Goal: Information Seeking & Learning: Learn about a topic

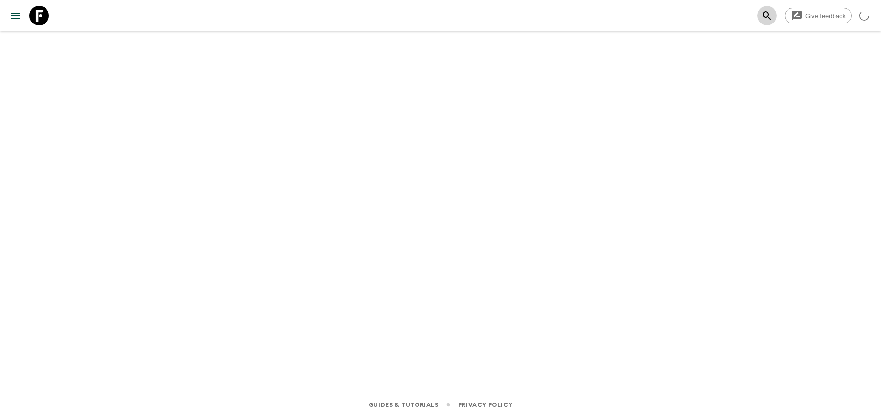
click at [762, 10] on icon "search adventures" at bounding box center [767, 16] width 12 height 12
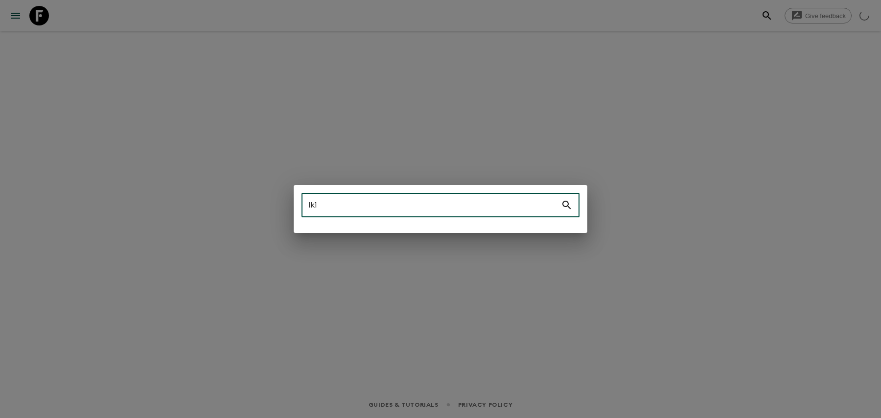
type input "lk1"
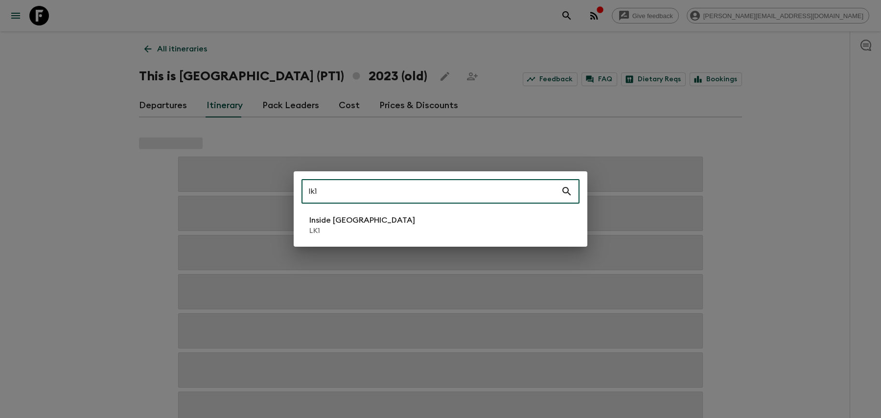
click at [422, 223] on li "Inside [GEOGRAPHIC_DATA] LK1" at bounding box center [441, 225] width 278 height 27
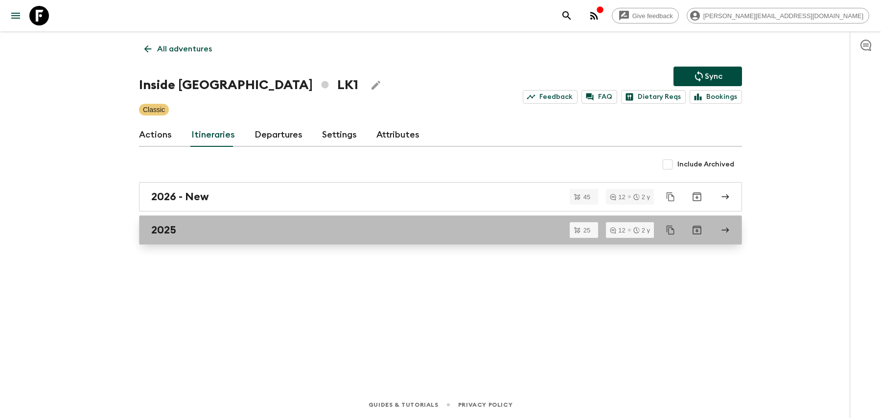
click at [187, 229] on div "2025" at bounding box center [431, 230] width 560 height 13
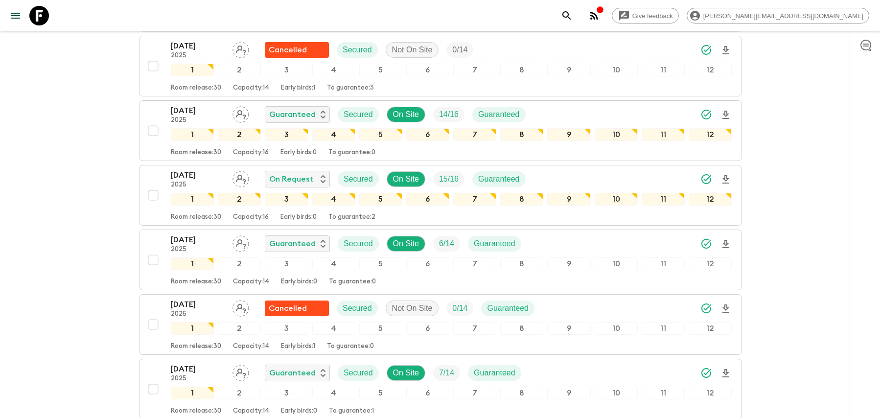
scroll to position [806, 0]
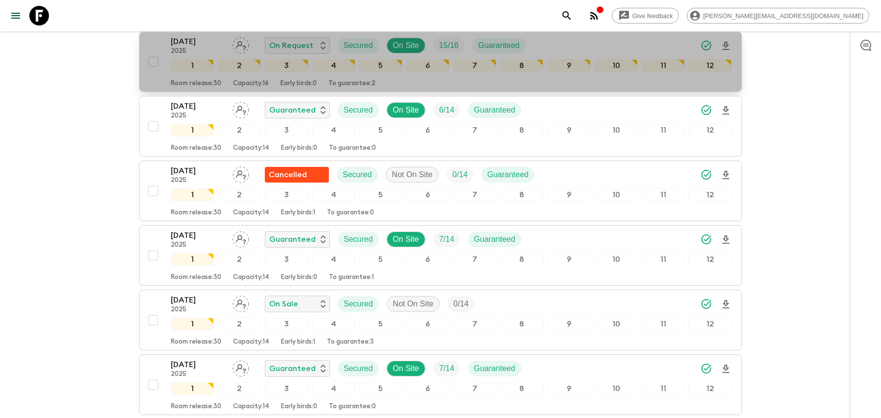
click at [556, 40] on div "[DATE] 2025 On Request Secured On Site 15 / 16 Guaranteed" at bounding box center [451, 46] width 561 height 20
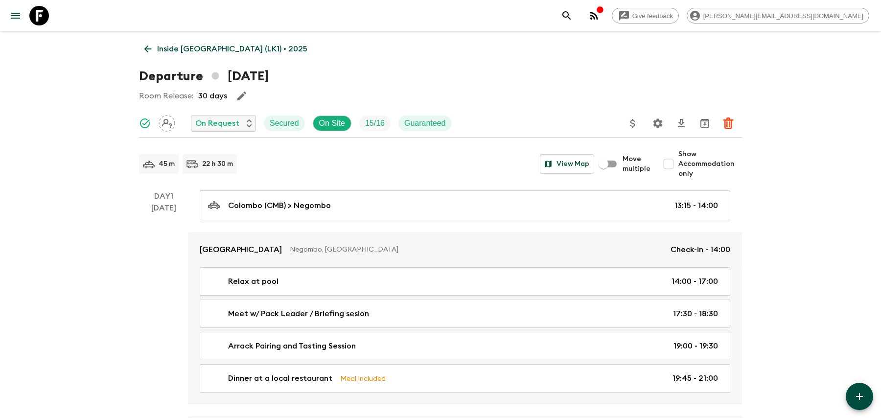
click at [678, 167] on input "Show Accommodation only" at bounding box center [669, 164] width 20 height 20
checkbox input "true"
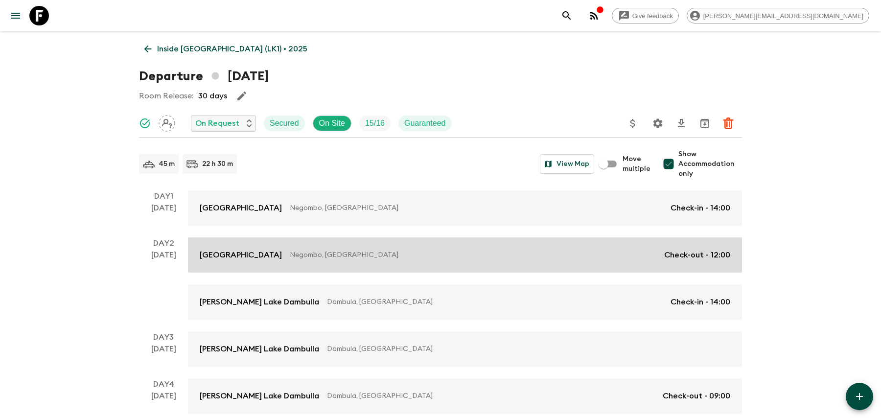
scroll to position [63, 0]
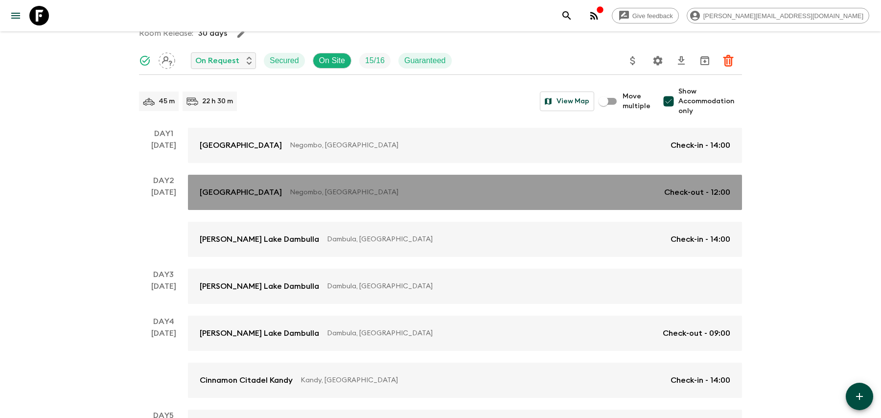
click at [501, 196] on p "Negombo, [GEOGRAPHIC_DATA]" at bounding box center [473, 193] width 367 height 10
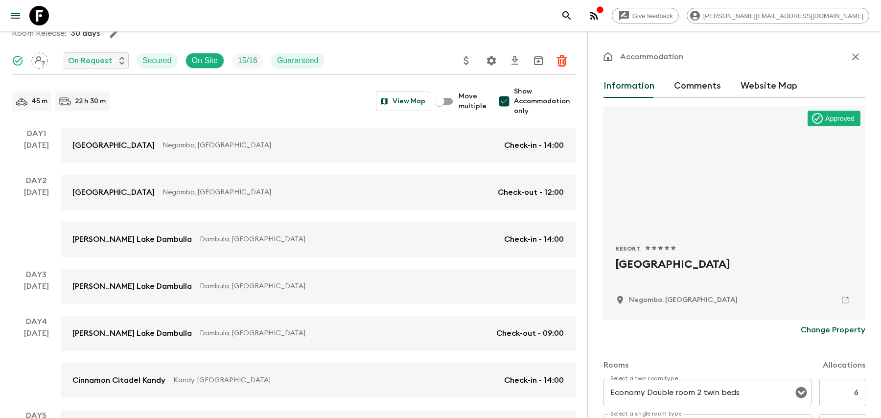
scroll to position [282, 0]
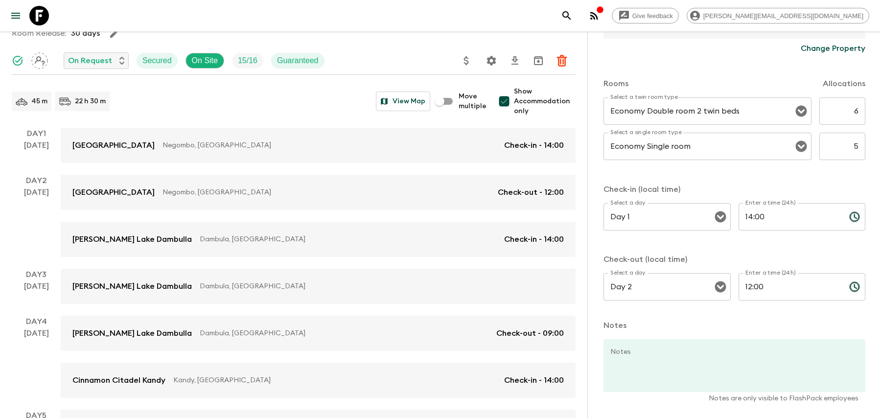
click at [577, 9] on button "search adventures" at bounding box center [567, 16] width 20 height 20
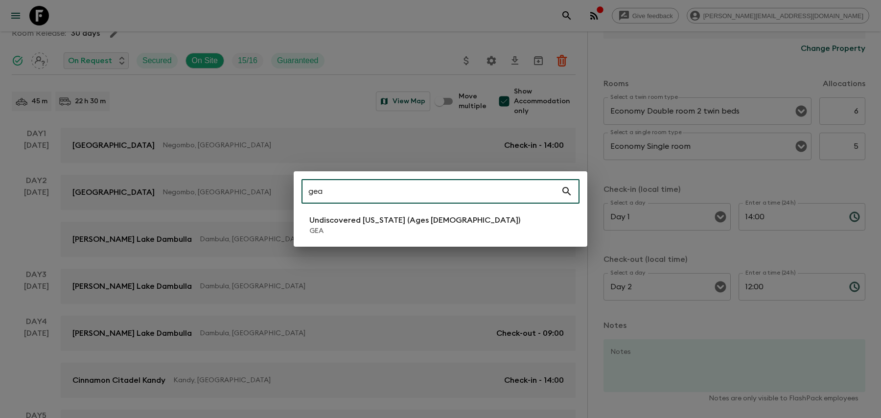
type input "gea"
click at [427, 220] on p "Undiscovered [US_STATE] (Ages [DEMOGRAPHIC_DATA])" at bounding box center [414, 220] width 211 height 12
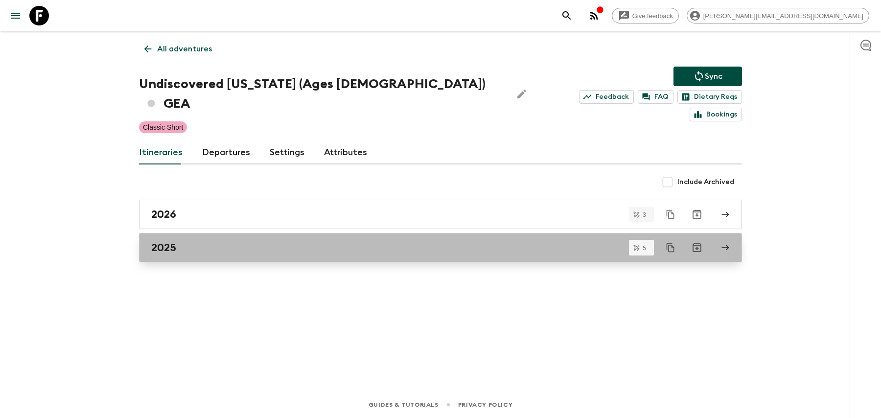
click at [386, 241] on div "2025" at bounding box center [431, 247] width 560 height 13
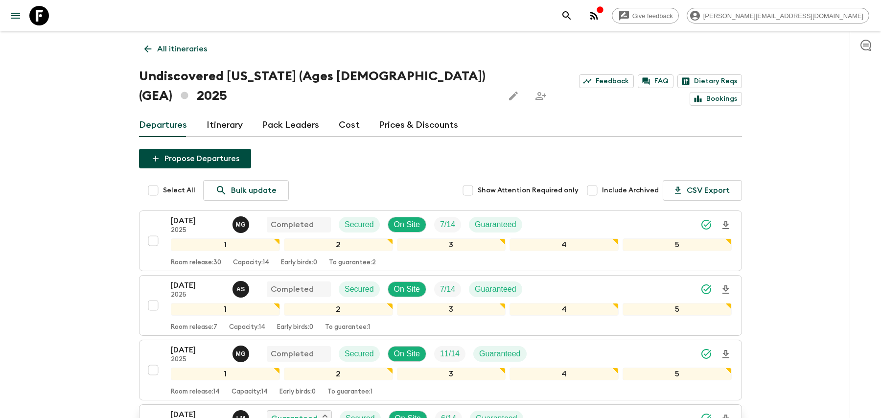
click at [608, 409] on div "[DATE] 2025 [PERSON_NAME] Guaranteed Secured On Site 6 / 14 Guaranteed" at bounding box center [451, 419] width 561 height 20
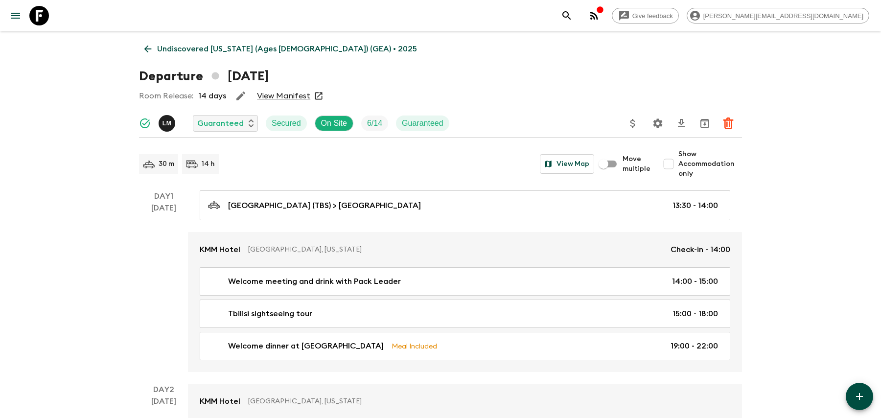
click at [678, 167] on input "Show Accommodation only" at bounding box center [669, 164] width 20 height 20
checkbox input "true"
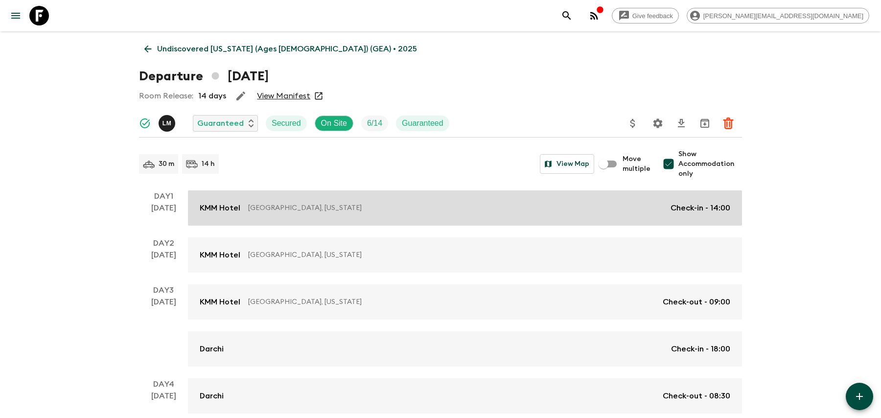
click at [623, 210] on p "[GEOGRAPHIC_DATA], [US_STATE]" at bounding box center [455, 208] width 415 height 10
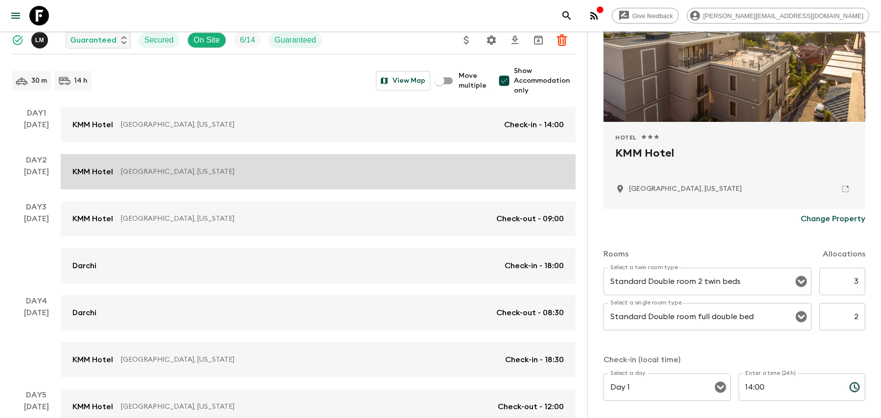
scroll to position [94, 0]
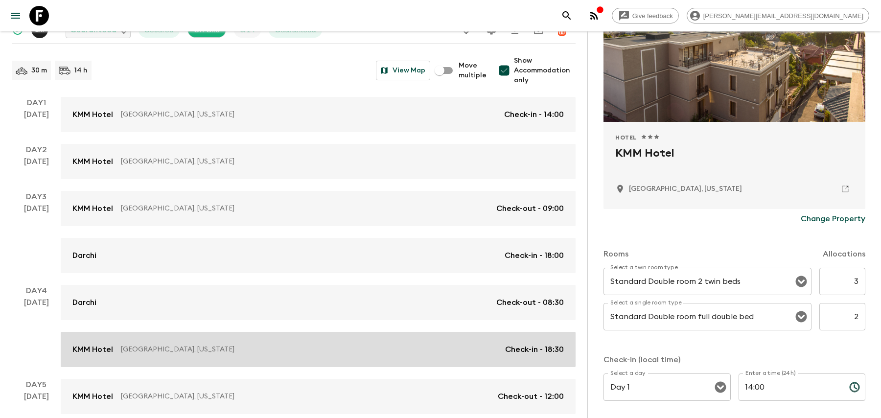
click at [369, 344] on div "[GEOGRAPHIC_DATA], [US_STATE] Check-in - 18:30" at bounding box center [318, 350] width 492 height 12
type input "Day 4"
type input "18:30"
type input "Day 5"
type input "12:00"
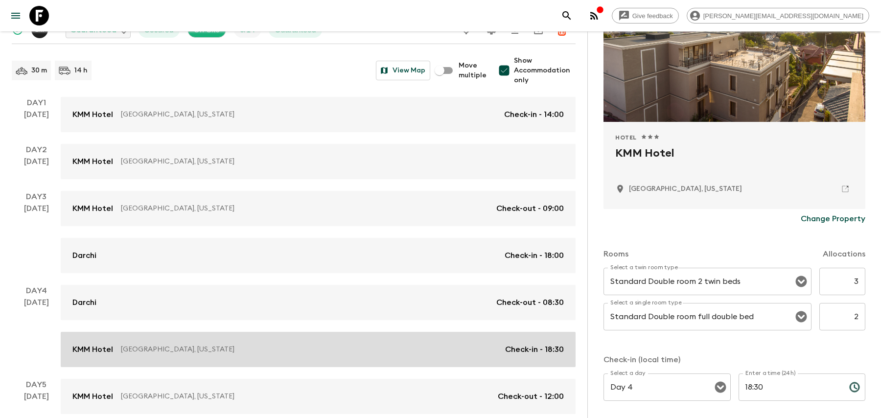
scroll to position [143, 0]
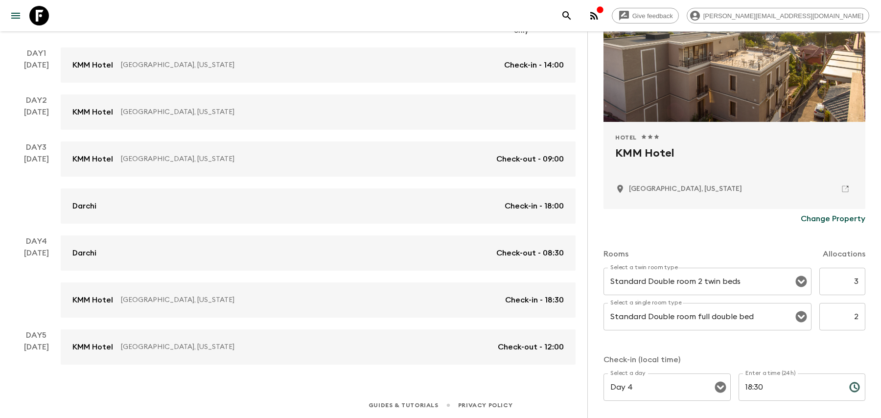
click at [573, 15] on icon "search adventures" at bounding box center [567, 16] width 12 height 12
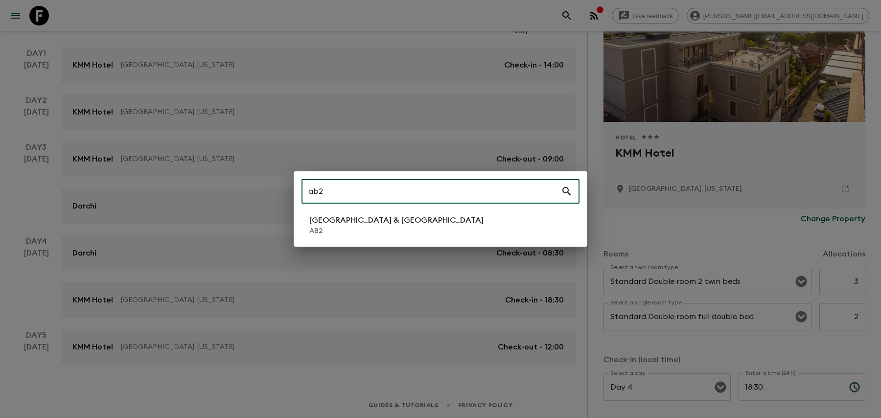
type input "ab2"
click at [311, 235] on p "AB2" at bounding box center [396, 231] width 174 height 10
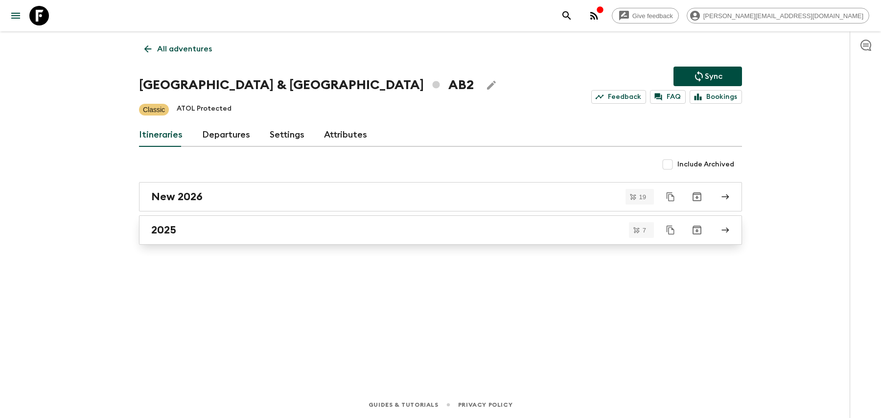
click at [262, 240] on link "2025" at bounding box center [440, 229] width 603 height 29
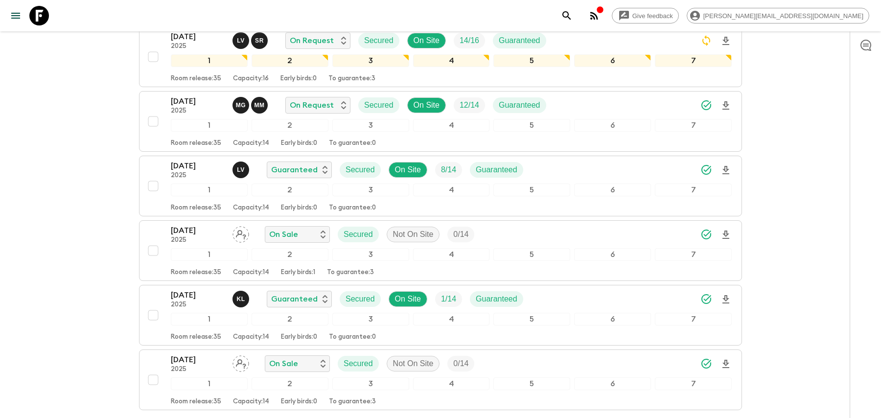
scroll to position [256, 0]
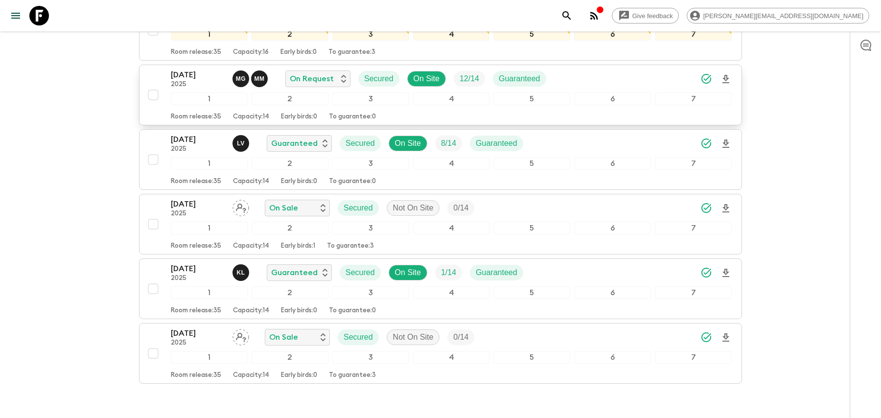
click at [577, 78] on div "[DATE] 2025 M G M M On Request Secured On Site 12 / 14 Guaranteed" at bounding box center [451, 79] width 561 height 20
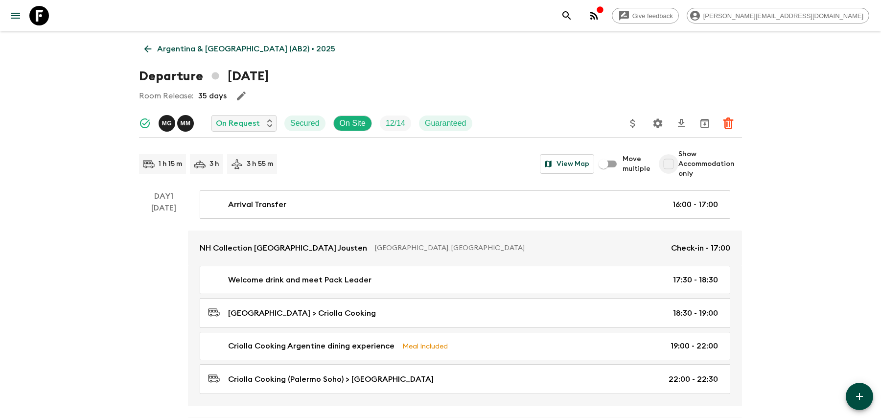
click at [672, 165] on input "Show Accommodation only" at bounding box center [669, 164] width 20 height 20
checkbox input "true"
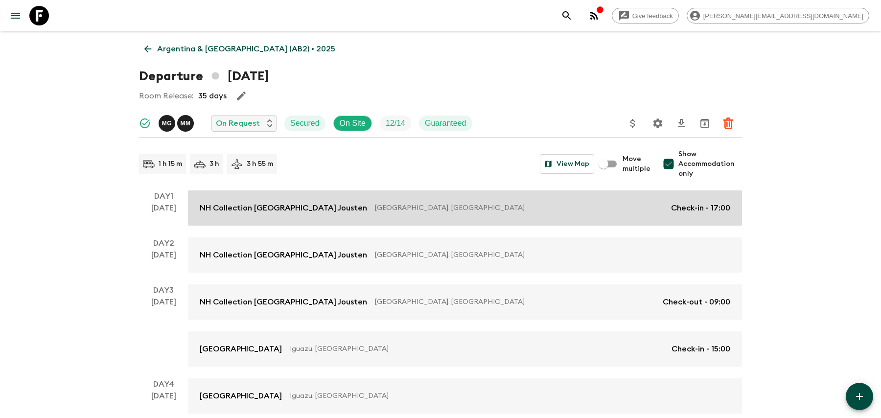
click at [635, 206] on p "[GEOGRAPHIC_DATA], [GEOGRAPHIC_DATA]" at bounding box center [519, 208] width 288 height 10
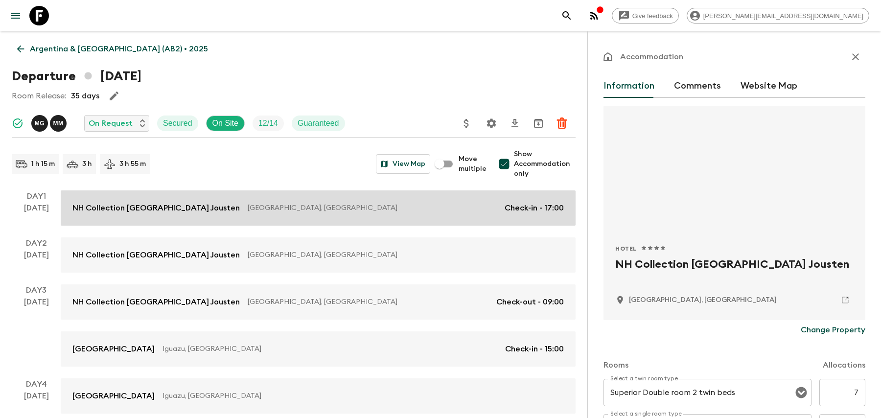
scroll to position [165, 0]
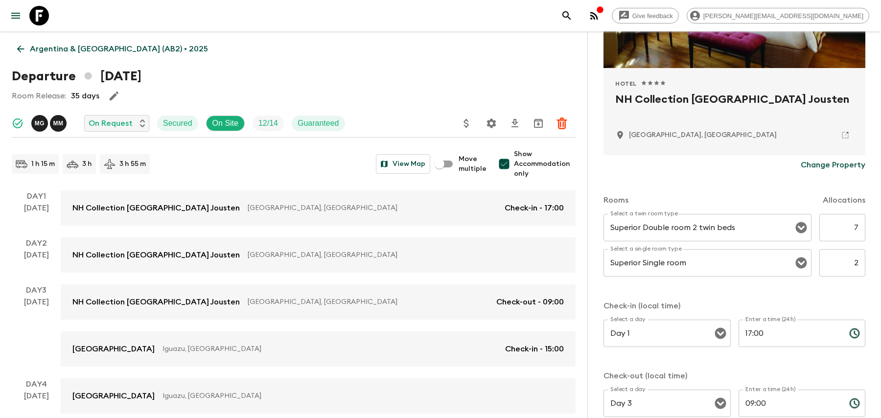
click at [573, 17] on icon "search adventures" at bounding box center [567, 16] width 12 height 12
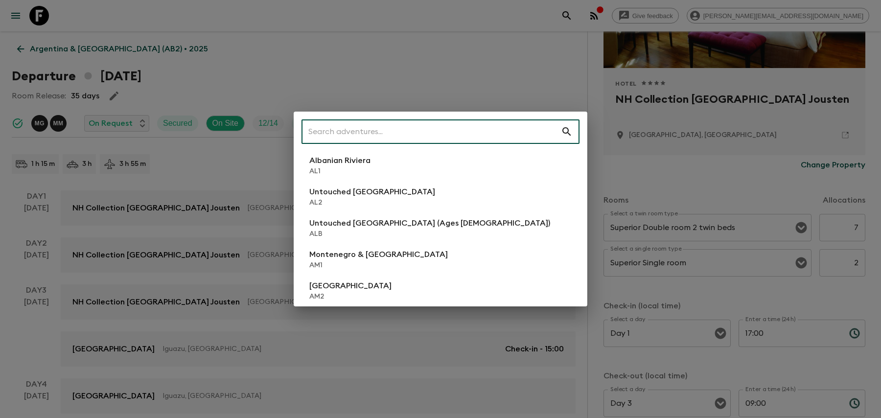
click at [489, 71] on div "​ Albanian Riviera [GEOGRAPHIC_DATA] Untouched [GEOGRAPHIC_DATA] [GEOGRAPHIC_DA…" at bounding box center [440, 209] width 881 height 418
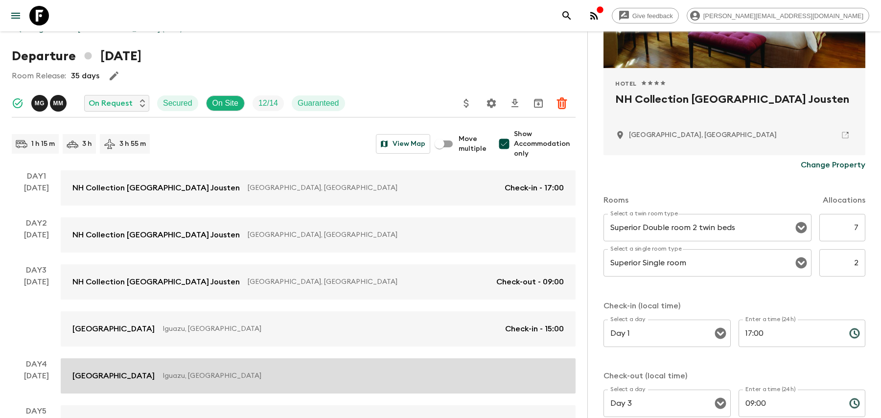
scroll to position [0, 0]
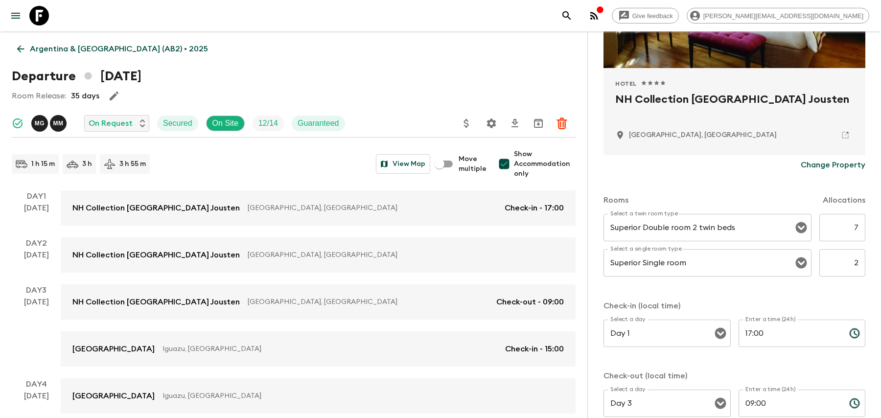
click at [571, 13] on icon "search adventures" at bounding box center [567, 15] width 8 height 8
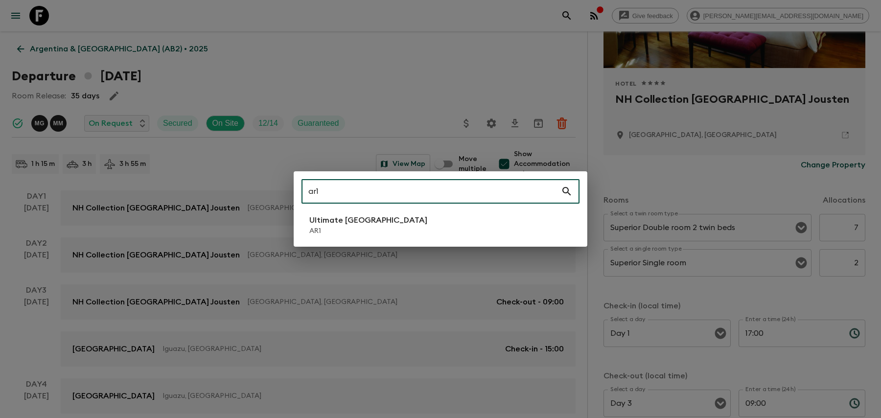
type input "ar1"
click at [407, 229] on li "Ultimate Argentina AR1" at bounding box center [441, 225] width 278 height 27
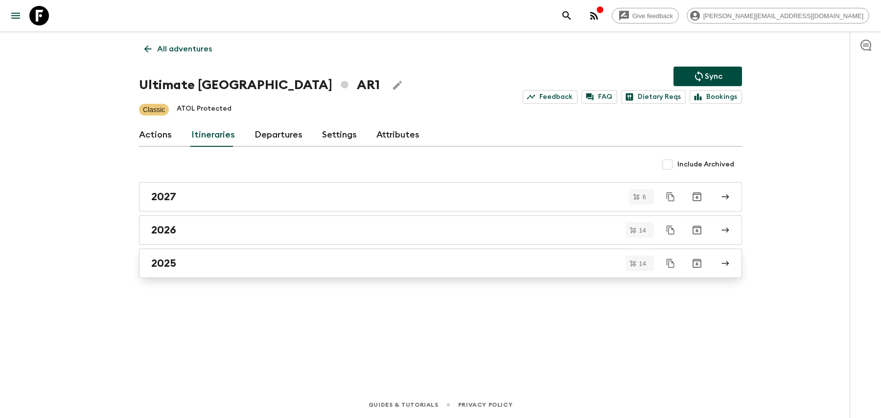
click at [398, 263] on div "2025" at bounding box center [431, 263] width 560 height 13
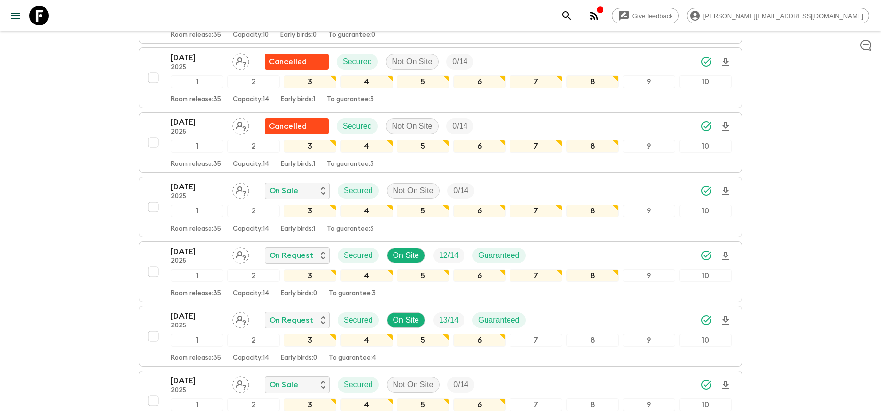
scroll to position [316, 0]
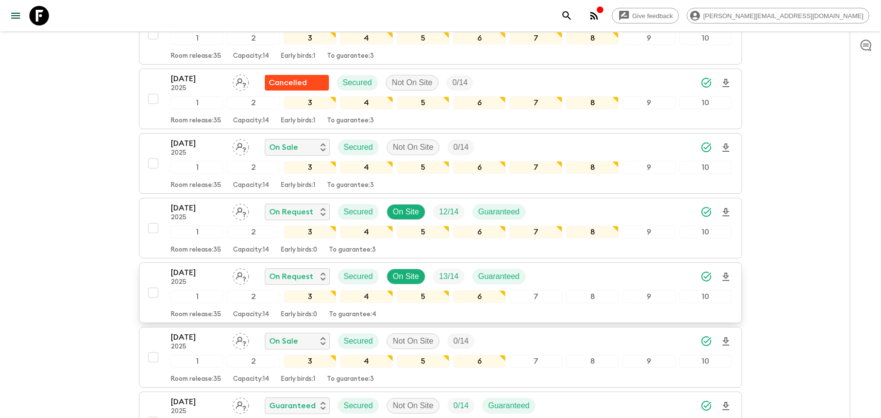
click at [536, 269] on div "[DATE] 2025 On Request Secured On Site 13 / 14 Guaranteed" at bounding box center [451, 277] width 561 height 20
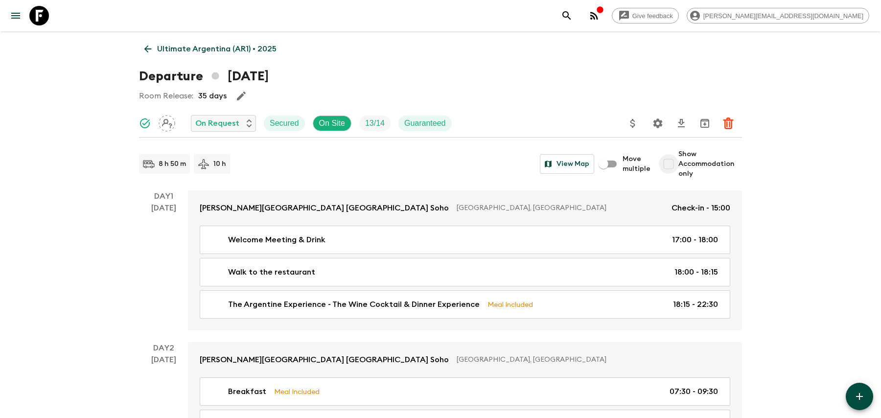
click at [674, 167] on input "Show Accommodation only" at bounding box center [669, 164] width 20 height 20
checkbox input "true"
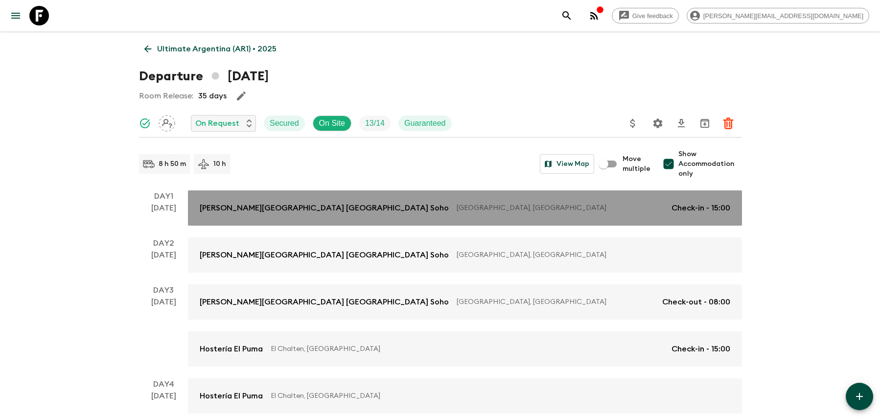
click at [623, 221] on link "[PERSON_NAME][GEOGRAPHIC_DATA] [GEOGRAPHIC_DATA] [GEOGRAPHIC_DATA], [GEOGRAPHIC…" at bounding box center [465, 207] width 554 height 35
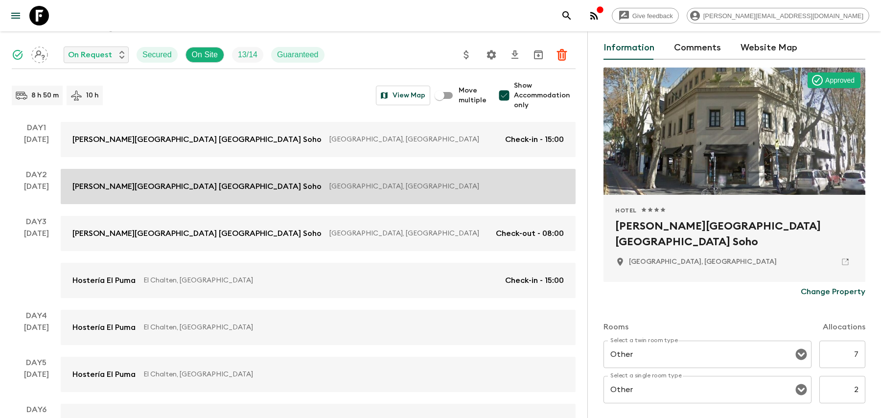
scroll to position [77, 0]
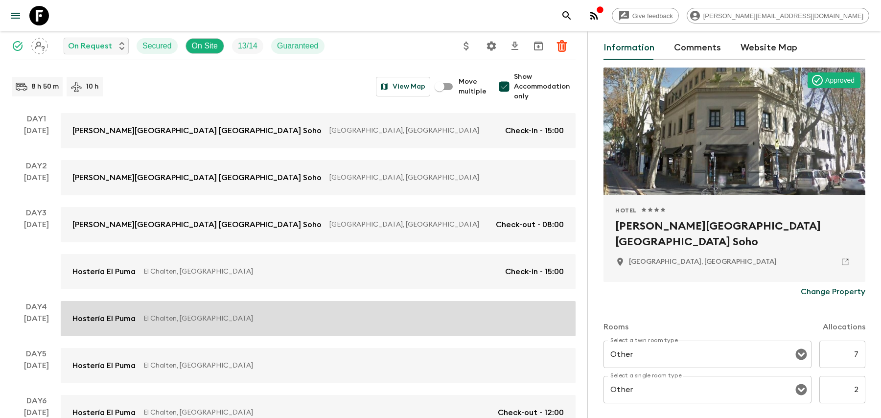
click at [455, 307] on link "Hostería El Puma El Chalten, [GEOGRAPHIC_DATA]" at bounding box center [318, 318] width 515 height 35
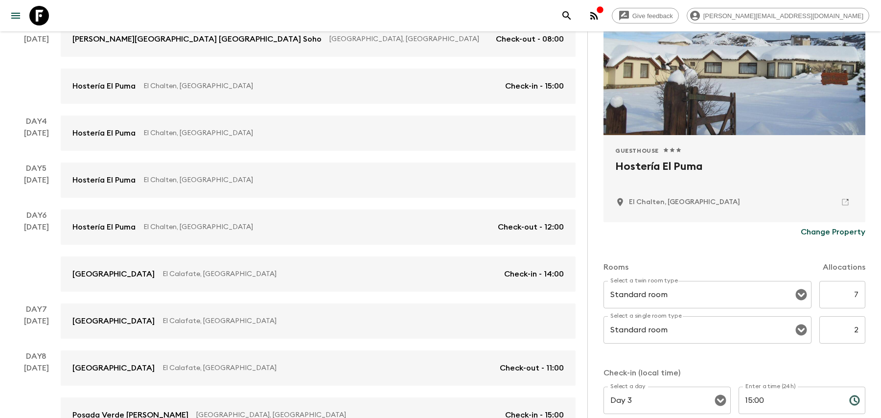
scroll to position [170, 0]
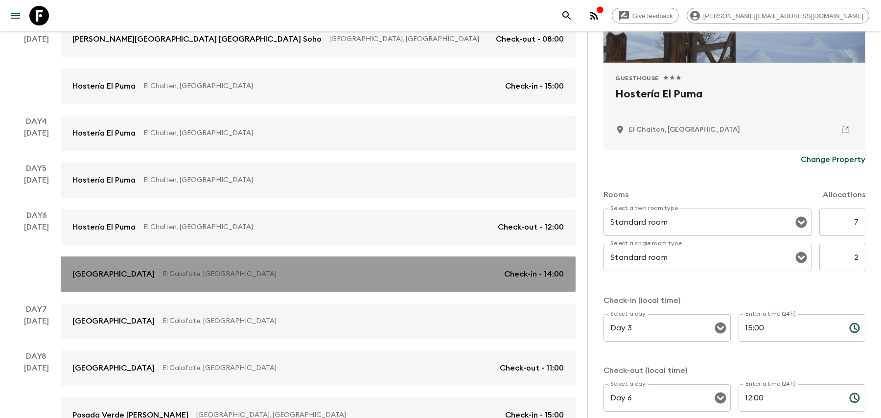
click at [428, 275] on p "El Calafate, [GEOGRAPHIC_DATA]" at bounding box center [330, 274] width 334 height 10
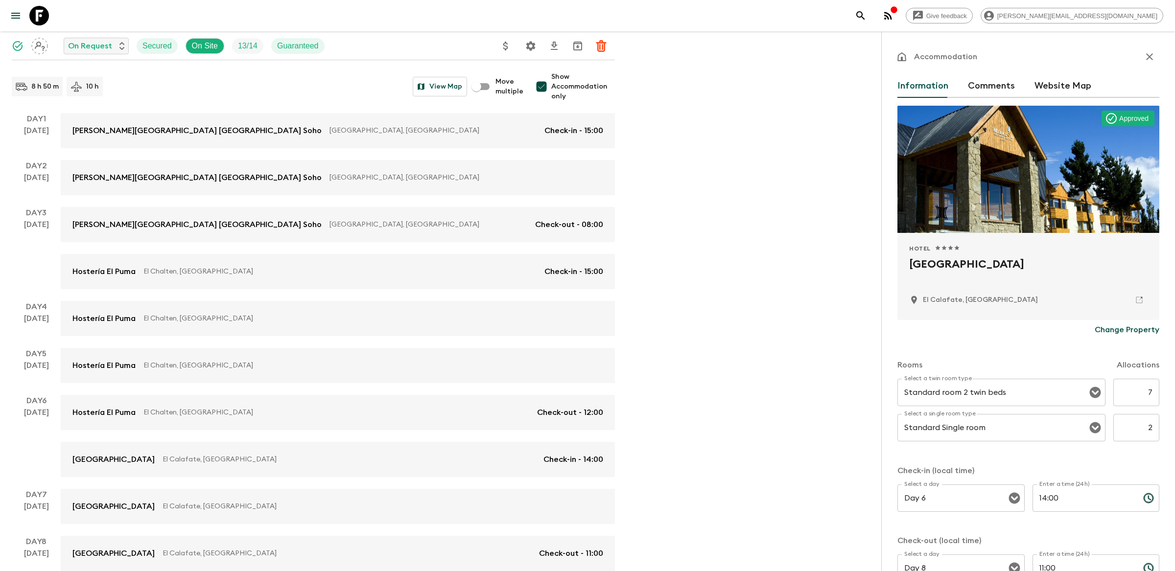
scroll to position [272, 0]
